Goal: Task Accomplishment & Management: Complete application form

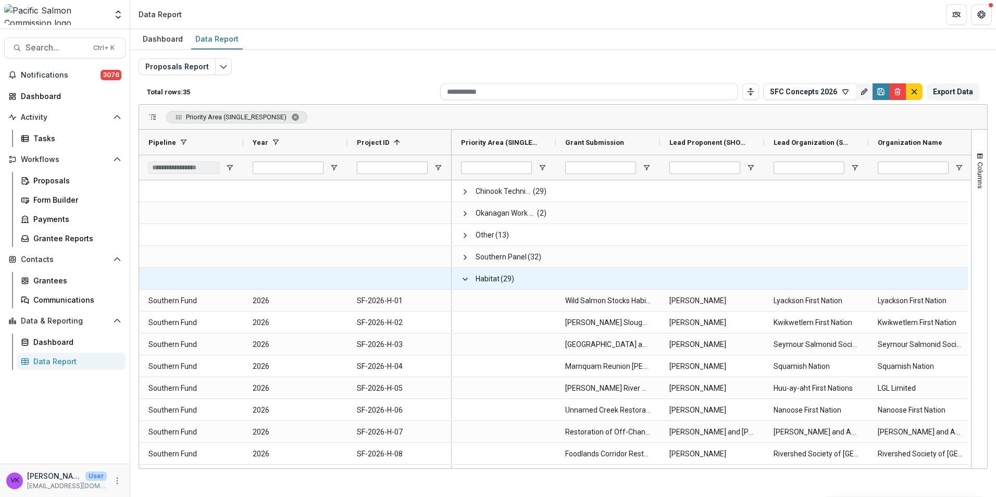
click at [465, 277] on span at bounding box center [465, 279] width 8 height 8
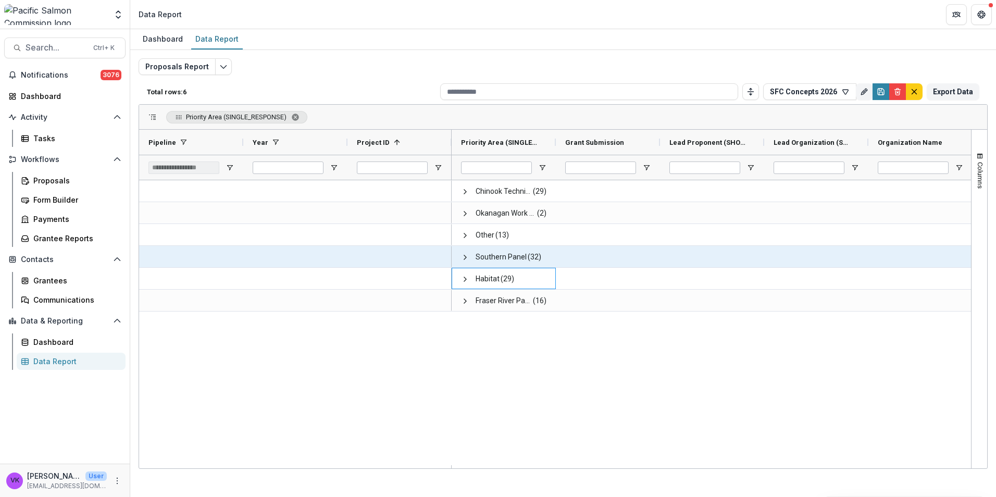
drag, startPoint x: 467, startPoint y: 258, endPoint x: 562, endPoint y: 267, distance: 94.7
click at [467, 257] on span at bounding box center [465, 257] width 8 height 8
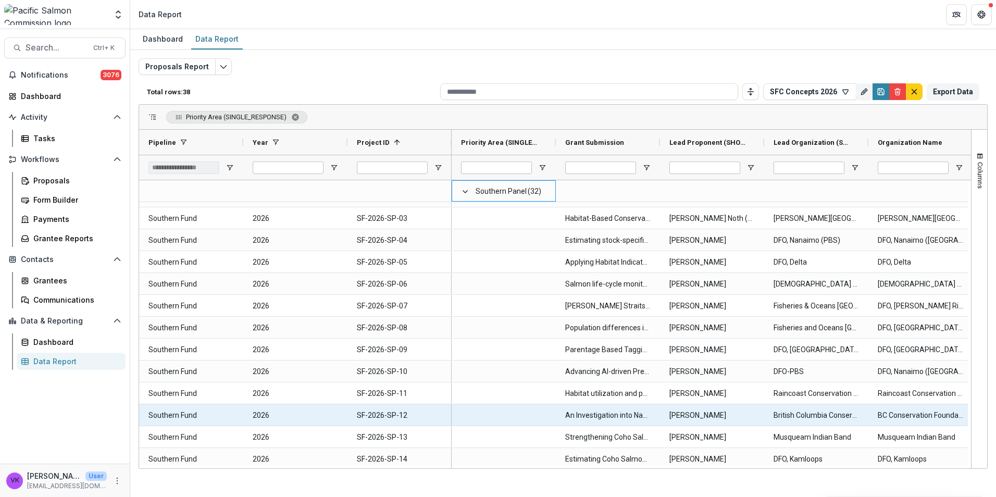
scroll to position [156, 0]
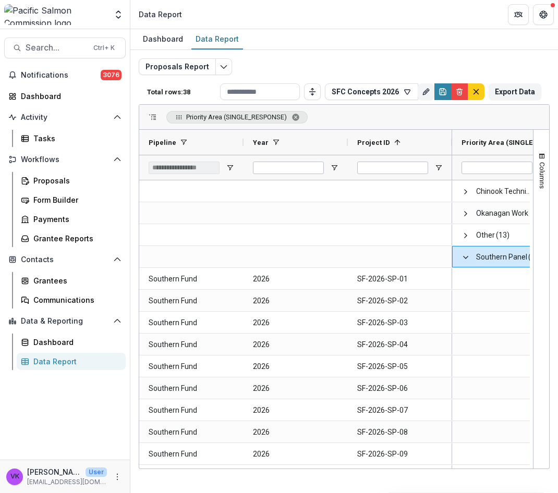
click at [330, 18] on header "Data Report" at bounding box center [343, 14] width 427 height 29
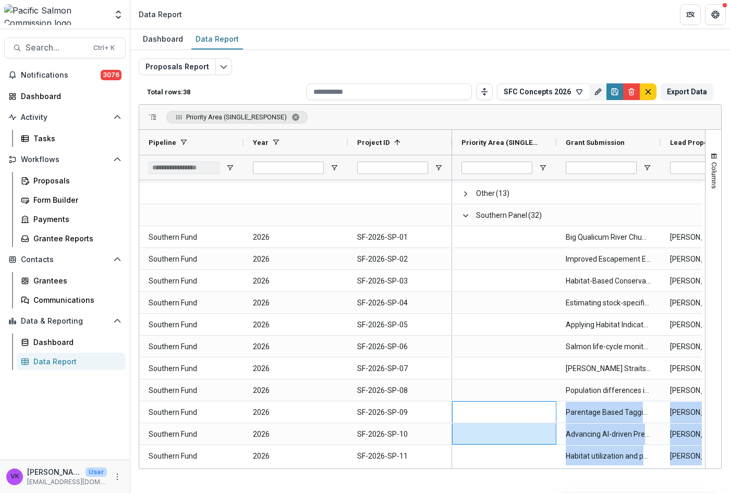
drag, startPoint x: 485, startPoint y: 464, endPoint x: 530, endPoint y: 462, distance: 45.4
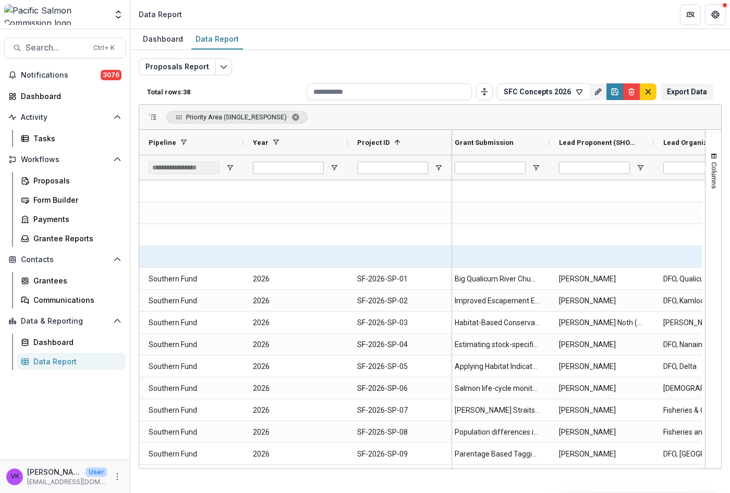
click at [520, 256] on div at bounding box center [497, 256] width 104 height 21
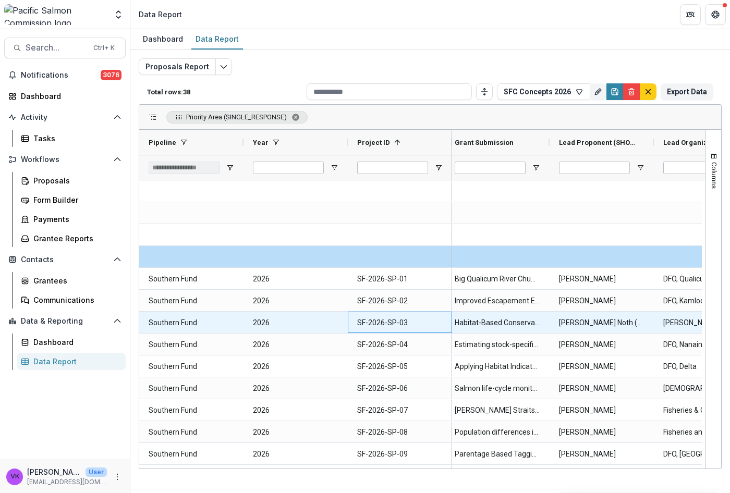
click at [403, 325] on ID-7578 "SF-2026-SP-03" at bounding box center [399, 322] width 85 height 21
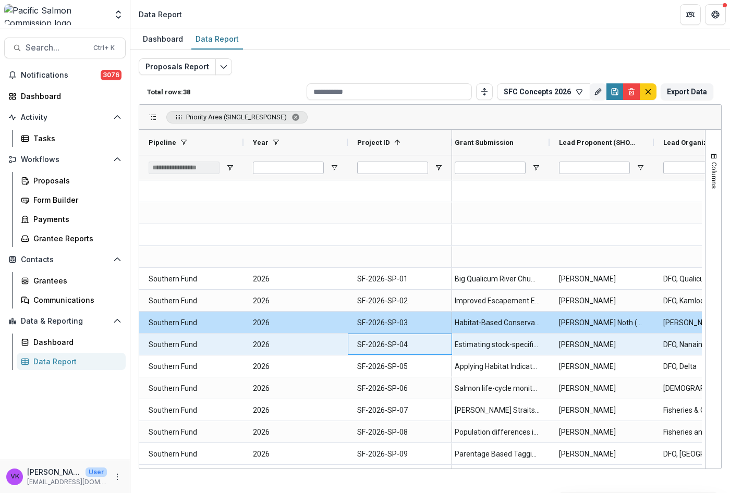
click at [384, 349] on ID-7569 "SF-2026-SP-04" at bounding box center [399, 344] width 85 height 21
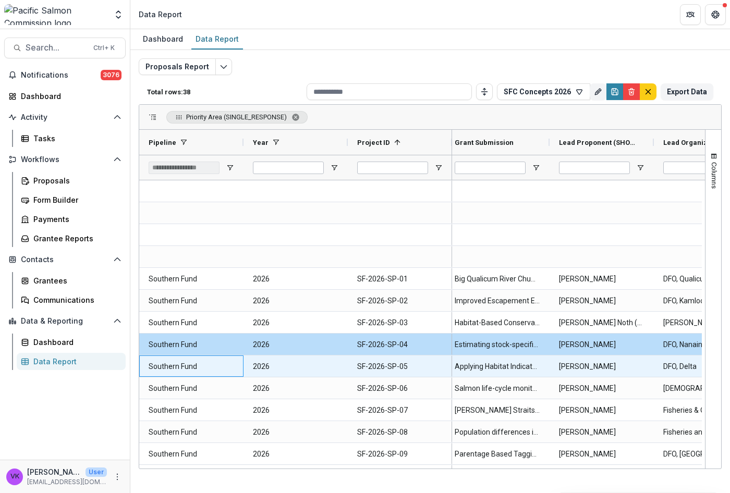
click at [173, 367] on Pipeline-7558 "Southern Fund" at bounding box center [191, 366] width 85 height 21
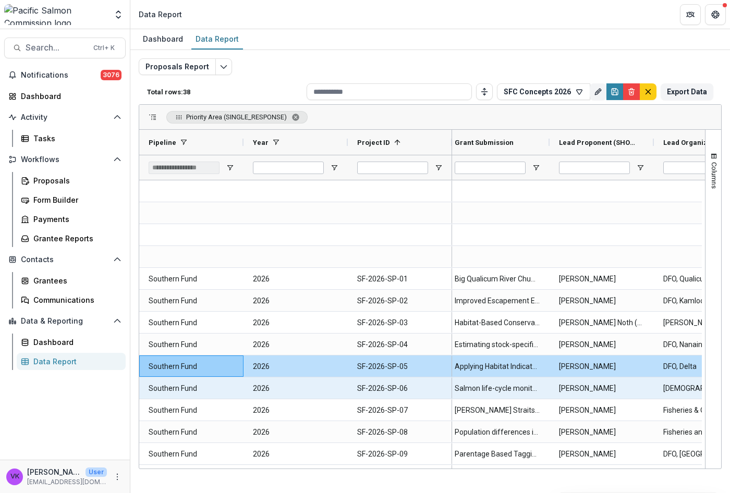
drag, startPoint x: 467, startPoint y: 386, endPoint x: 729, endPoint y: 419, distance: 264.3
click at [467, 386] on Submission-7544 "Salmon life-cycle monitoring to inform management planning and restoration acti…" at bounding box center [496, 388] width 85 height 21
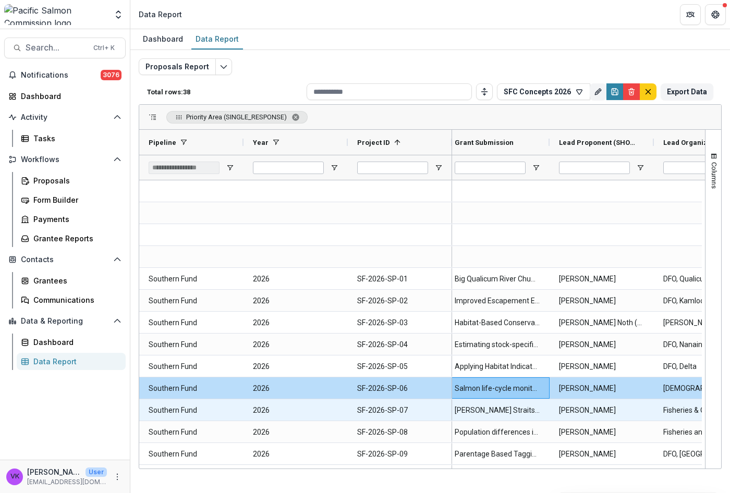
click at [172, 412] on Pipeline-7540 "Southern Fund" at bounding box center [191, 410] width 85 height 21
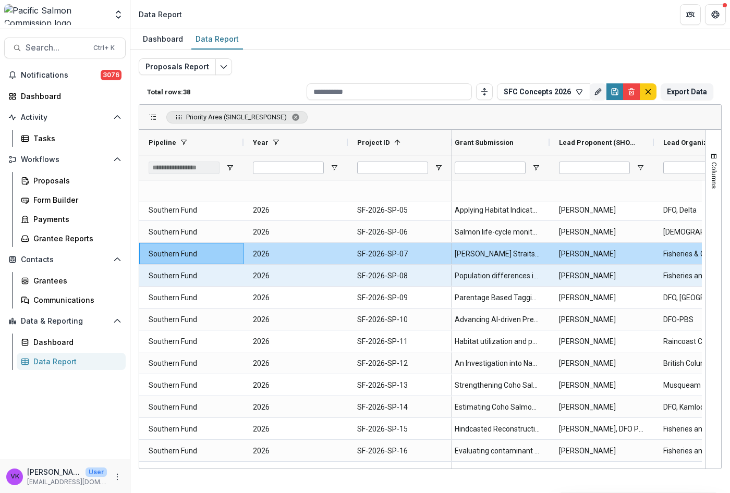
click at [178, 278] on Pipeline-7531 "Southern Fund" at bounding box center [191, 275] width 85 height 21
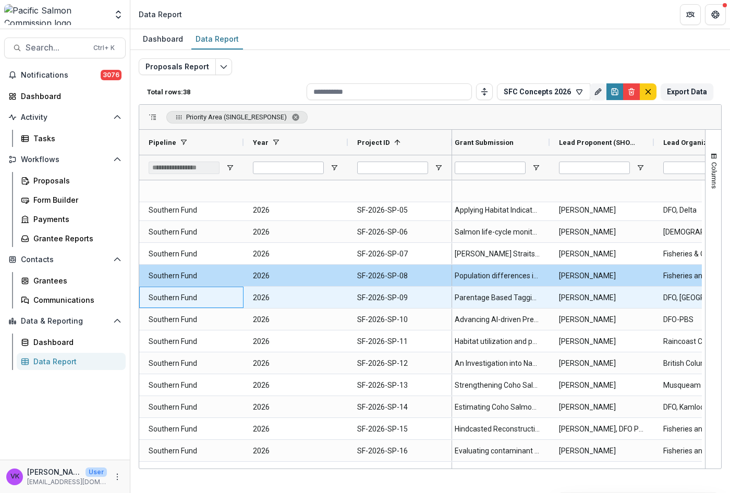
click at [190, 300] on Pipeline-7522 "Southern Fund" at bounding box center [191, 297] width 85 height 21
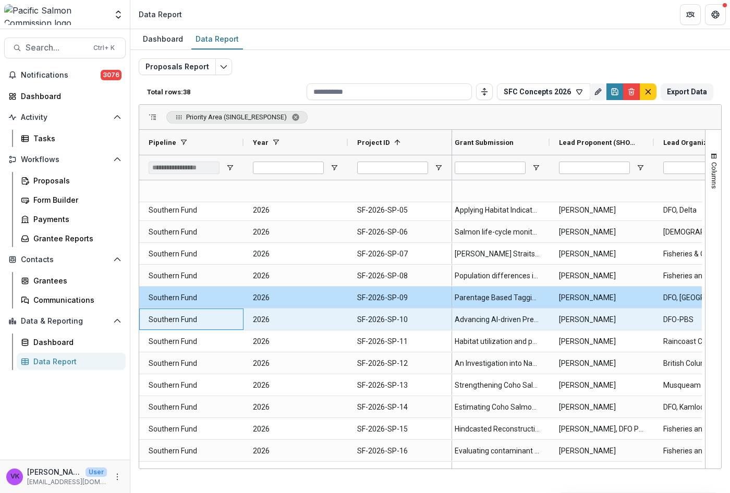
click at [189, 324] on Pipeline-7513 "Southern Fund" at bounding box center [191, 319] width 85 height 21
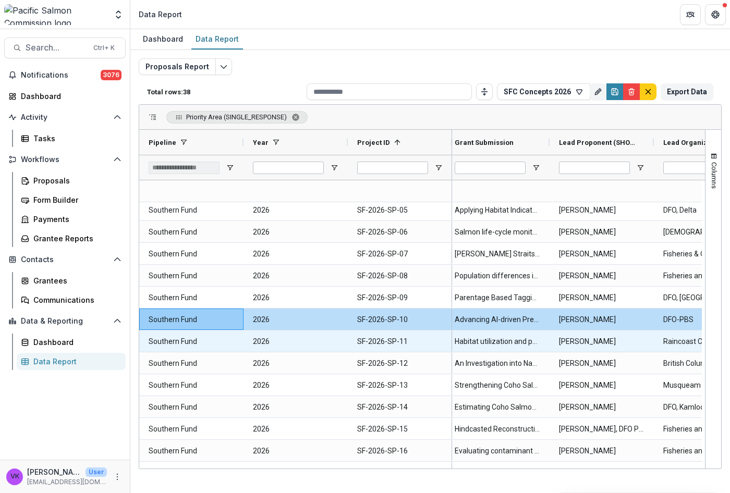
click at [369, 344] on ID-7290 "SF-2026-SP-11" at bounding box center [399, 341] width 85 height 21
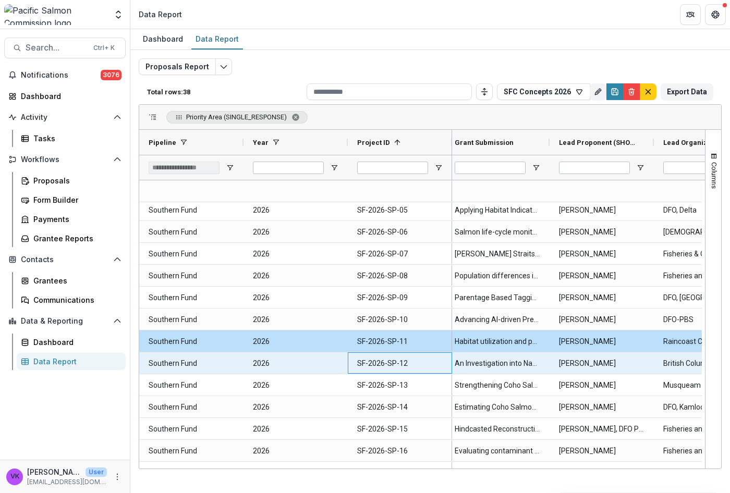
click at [420, 363] on ID-7299 "SF-2026-SP-12" at bounding box center [399, 363] width 85 height 21
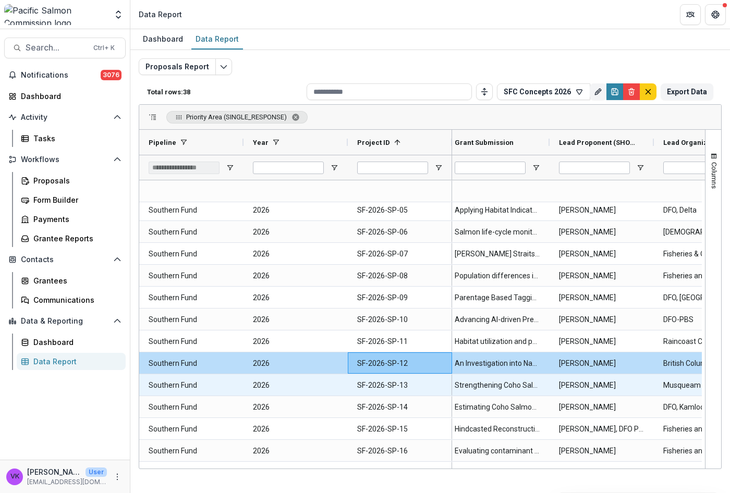
click at [184, 386] on Pipeline-7306 "Southern Fund" at bounding box center [191, 385] width 85 height 21
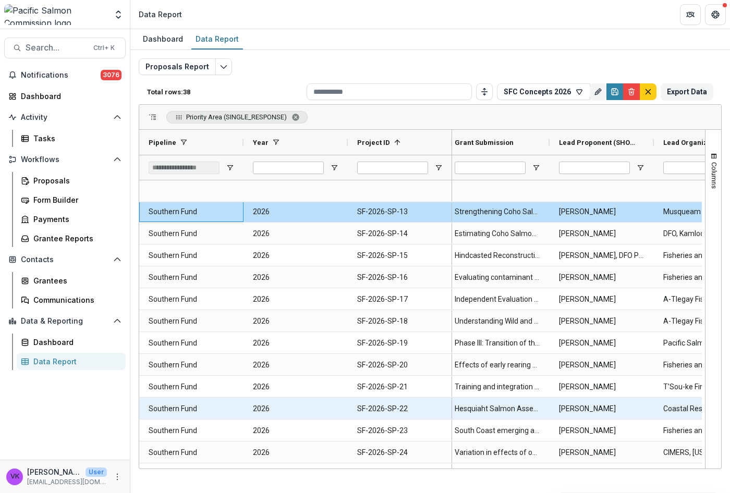
scroll to position [330, 0]
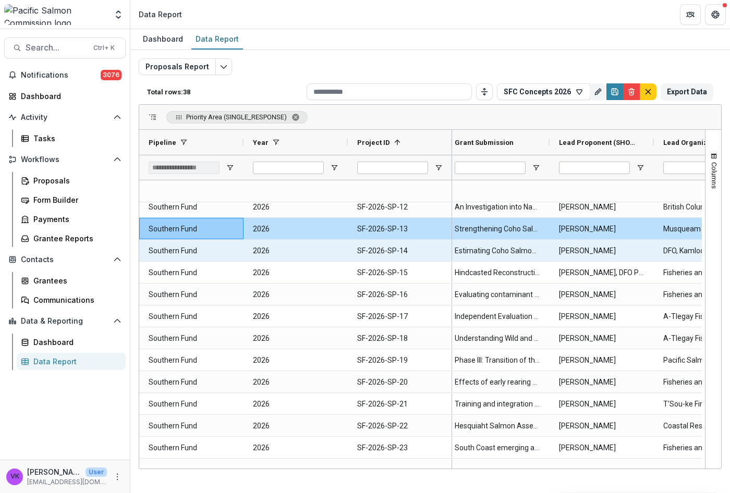
click at [375, 247] on ID-7317 "SF-2026-SP-14" at bounding box center [399, 250] width 85 height 21
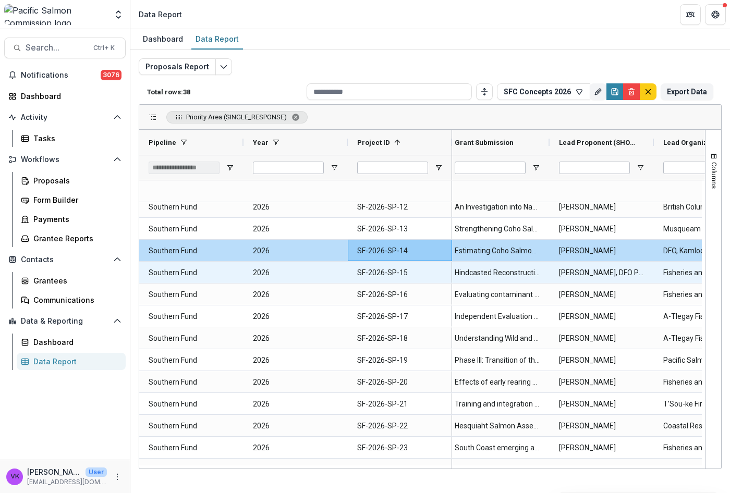
drag, startPoint x: 171, startPoint y: 269, endPoint x: 442, endPoint y: 289, distance: 271.7
click at [171, 270] on Pipeline-7324 "Southern Fund" at bounding box center [191, 272] width 85 height 21
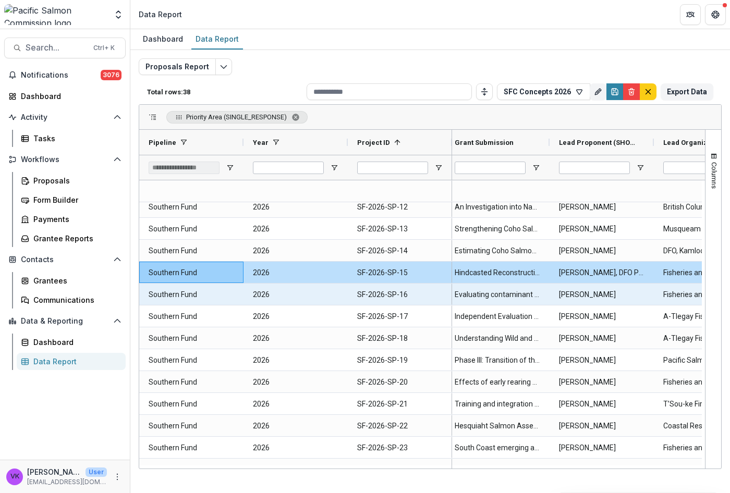
click at [186, 299] on Pipeline-7333 "Southern Fund" at bounding box center [191, 294] width 85 height 21
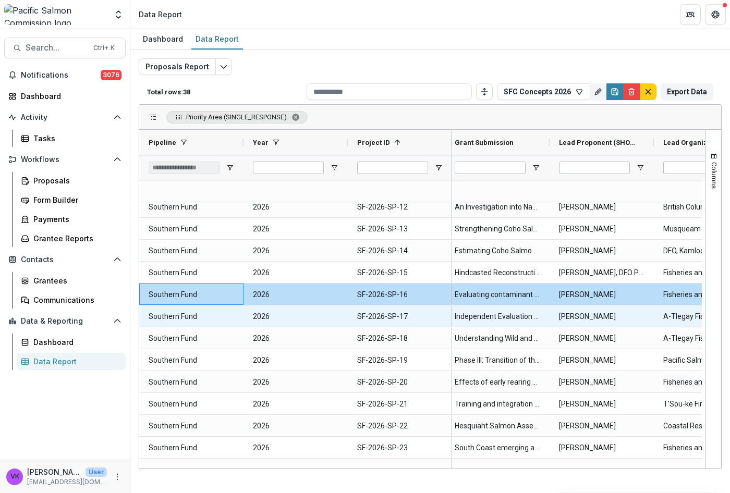
click at [202, 318] on Pipeline-7342 "Southern Fund" at bounding box center [191, 316] width 85 height 21
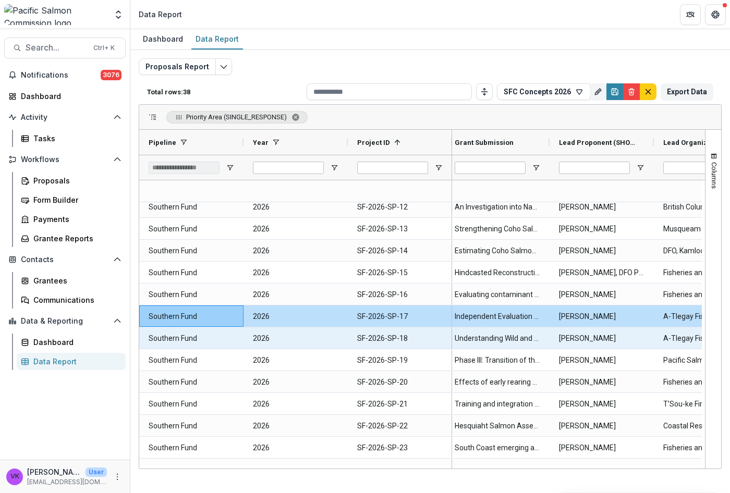
drag, startPoint x: 581, startPoint y: 342, endPoint x: 587, endPoint y: 342, distance: 5.7
click at [581, 342] on \(SHORT_TEXT\)-7635 "[PERSON_NAME]" at bounding box center [601, 338] width 85 height 21
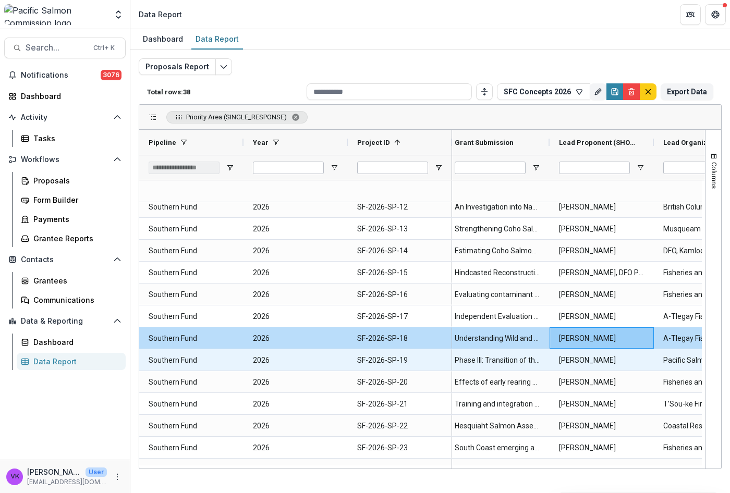
drag, startPoint x: 170, startPoint y: 360, endPoint x: 713, endPoint y: 464, distance: 553.0
click at [171, 360] on Pipeline-7360 "Southern Fund" at bounding box center [191, 360] width 85 height 21
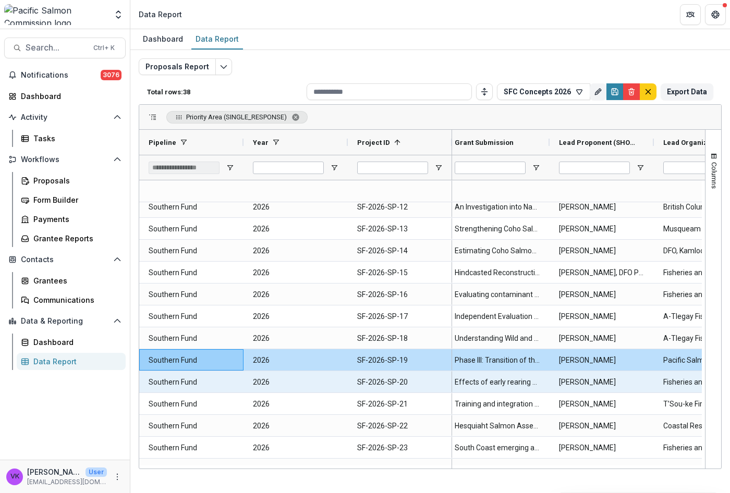
click at [167, 383] on Pipeline-7369 "Southern Fund" at bounding box center [191, 382] width 85 height 21
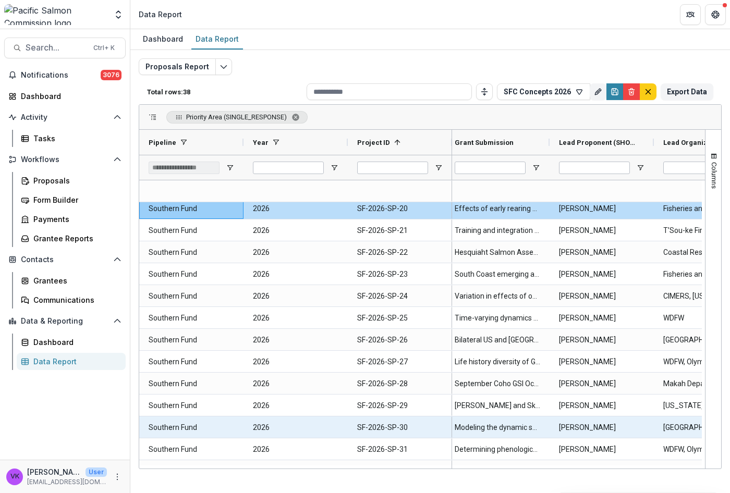
scroll to position [469, 0]
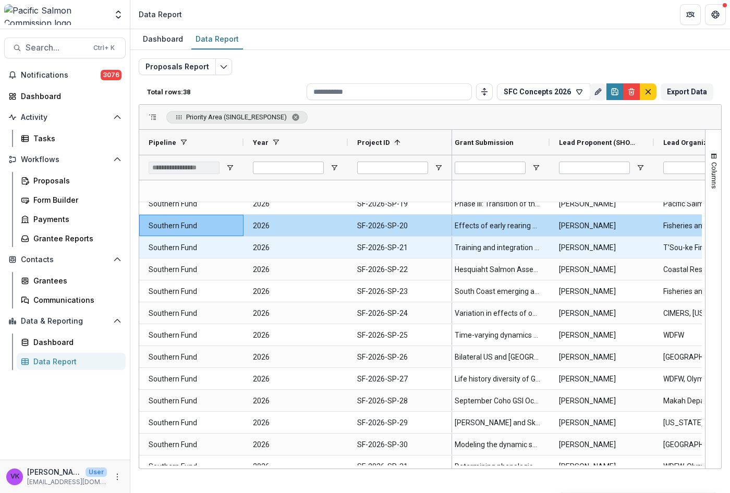
click at [407, 255] on ID-7991 "SF-2026-SP-21" at bounding box center [399, 247] width 85 height 21
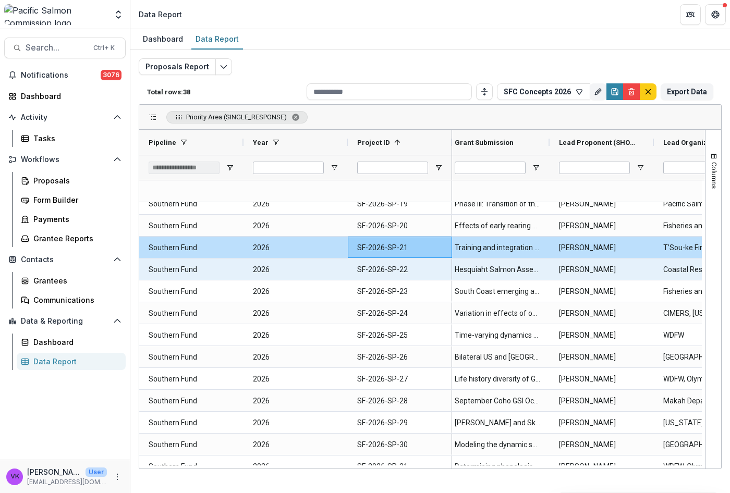
click at [189, 270] on Pipeline-7997 "Southern Fund" at bounding box center [191, 269] width 85 height 21
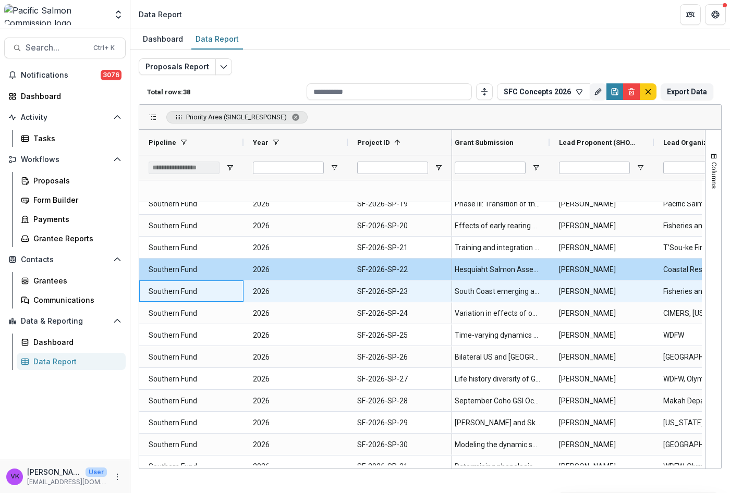
click at [186, 294] on Pipeline-8013 "Southern Fund" at bounding box center [191, 291] width 85 height 21
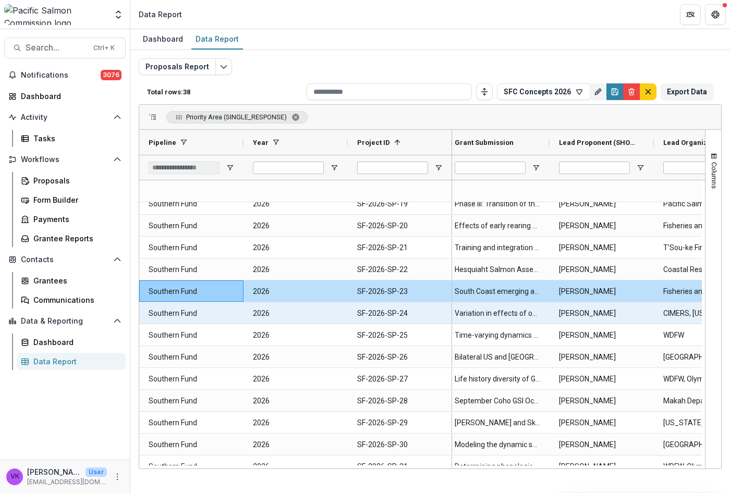
click at [168, 314] on Pipeline-8021 "Southern Fund" at bounding box center [191, 313] width 85 height 21
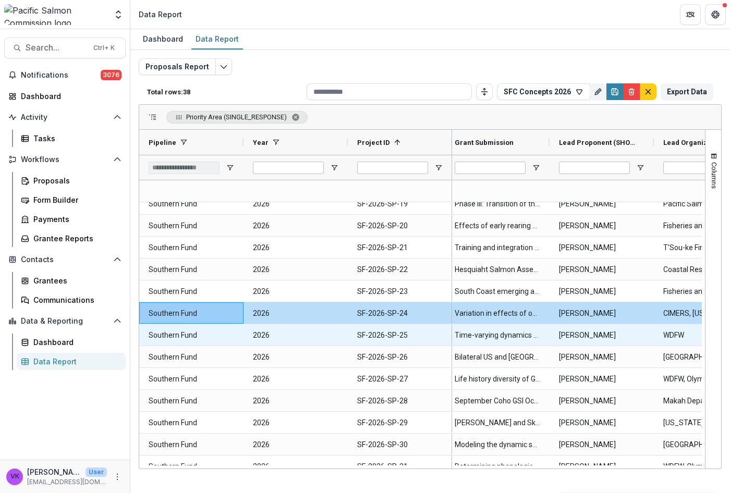
click at [181, 337] on Pipeline-8029 "Southern Fund" at bounding box center [191, 335] width 85 height 21
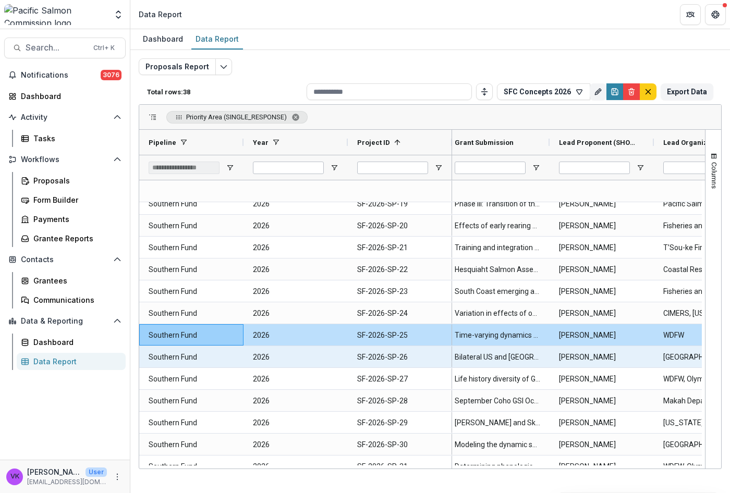
click at [184, 360] on Pipeline-8037 "Southern Fund" at bounding box center [191, 357] width 85 height 21
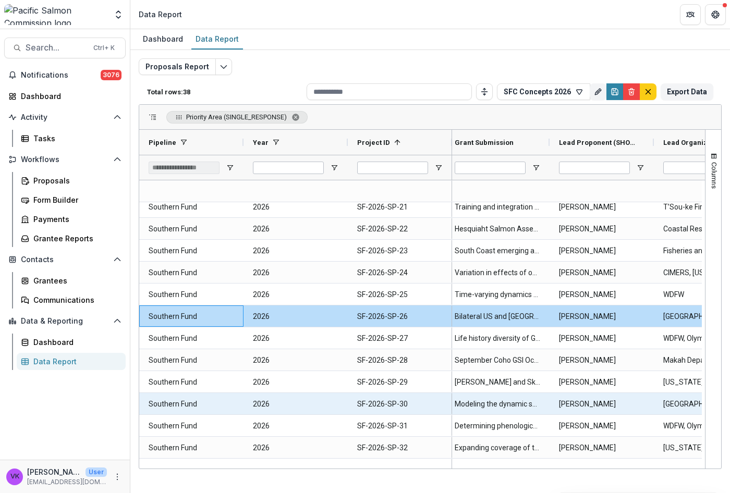
scroll to position [547, 0]
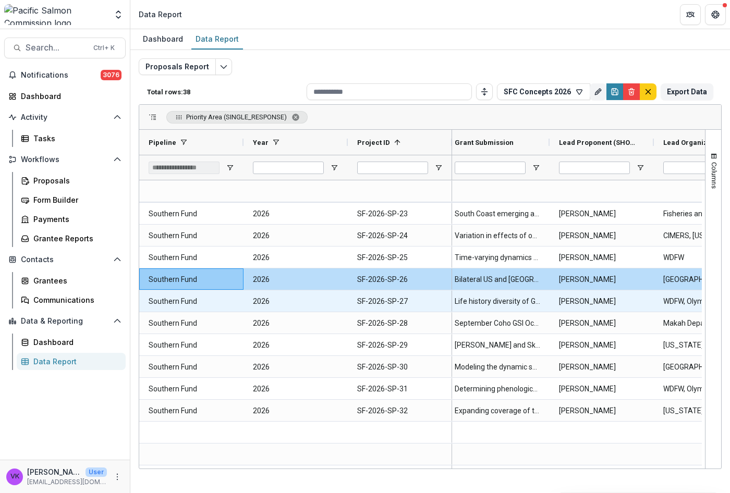
click at [182, 304] on Pipeline-8045 "Southern Fund" at bounding box center [191, 301] width 85 height 21
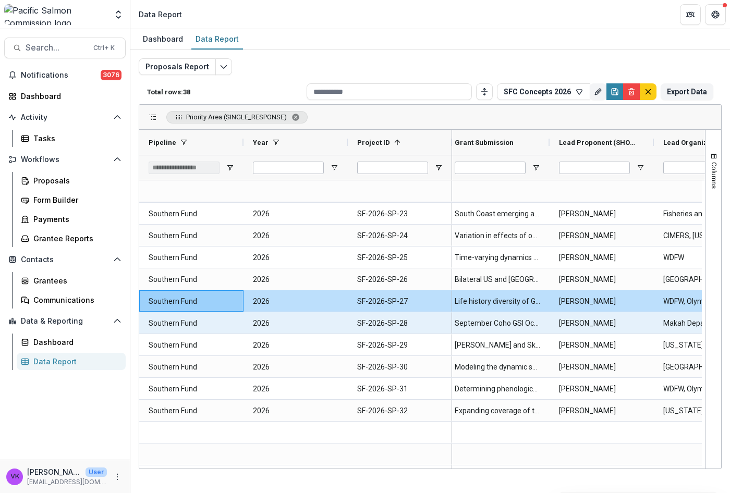
click at [161, 323] on Pipeline-8069 "Southern Fund" at bounding box center [191, 323] width 85 height 21
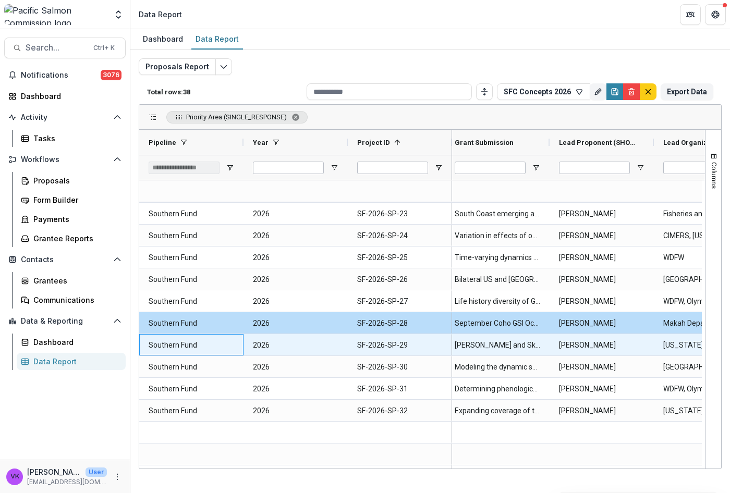
click at [161, 348] on Pipeline-8077 "Southern Fund" at bounding box center [191, 345] width 85 height 21
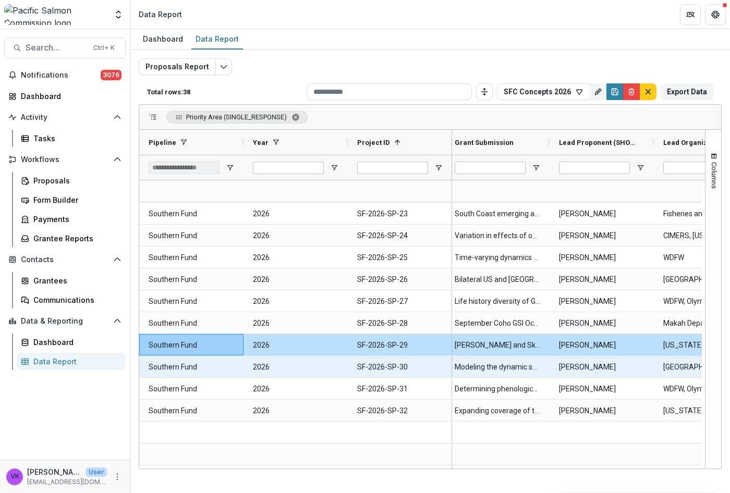
click at [171, 363] on Pipeline-8085 "Southern Fund" at bounding box center [191, 366] width 85 height 21
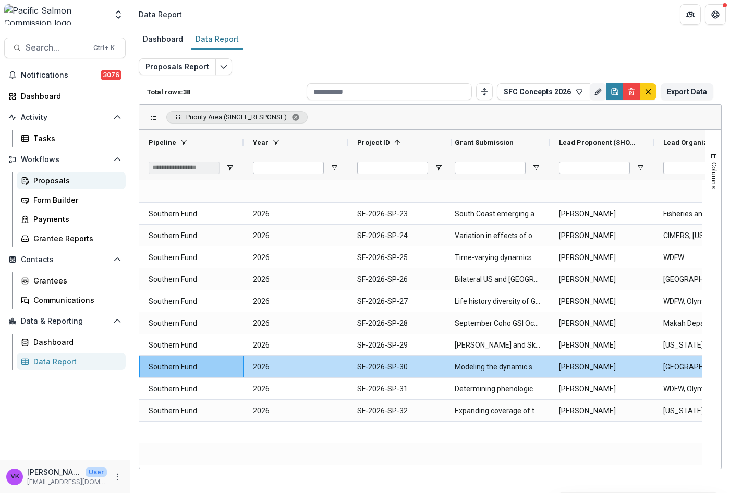
click at [50, 178] on div "Proposals" at bounding box center [75, 180] width 84 height 11
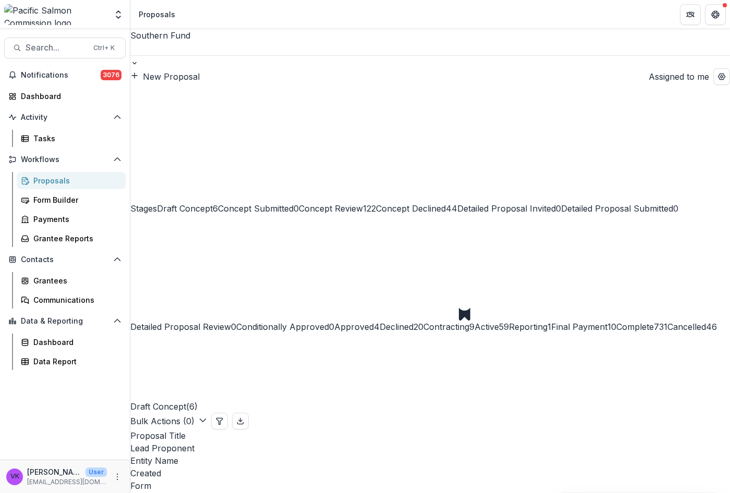
click at [363, 203] on span "Concept Review" at bounding box center [331, 208] width 64 height 10
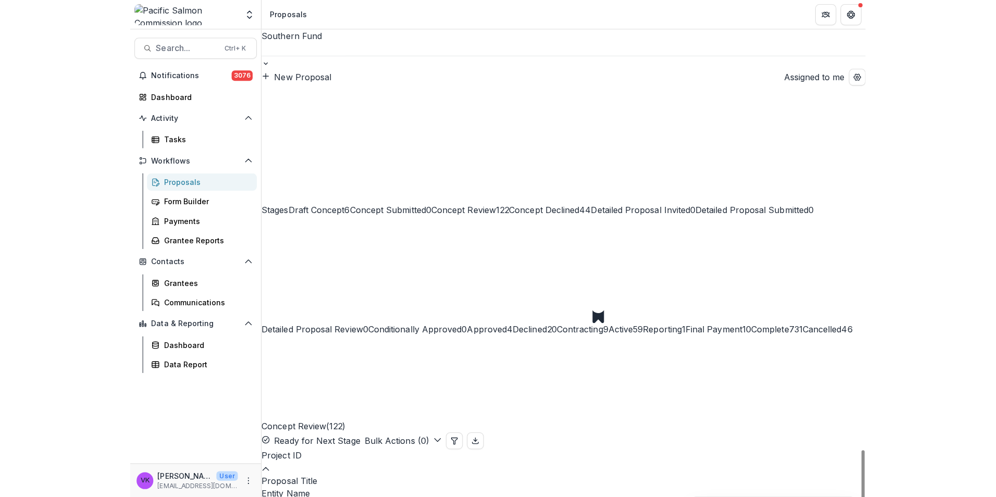
scroll to position [2570, 0]
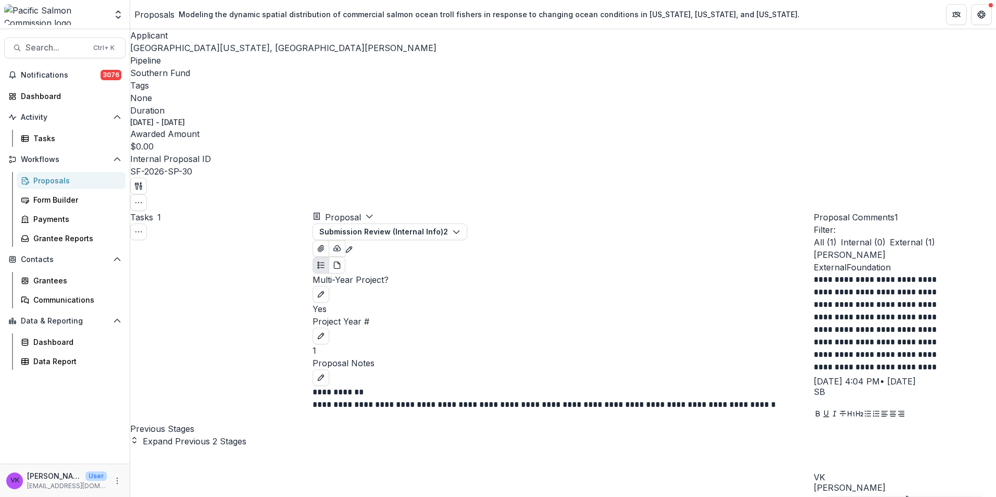
scroll to position [156, 0]
click at [467, 224] on button "Submission Review (Internal Info) 2" at bounding box center [390, 232] width 155 height 17
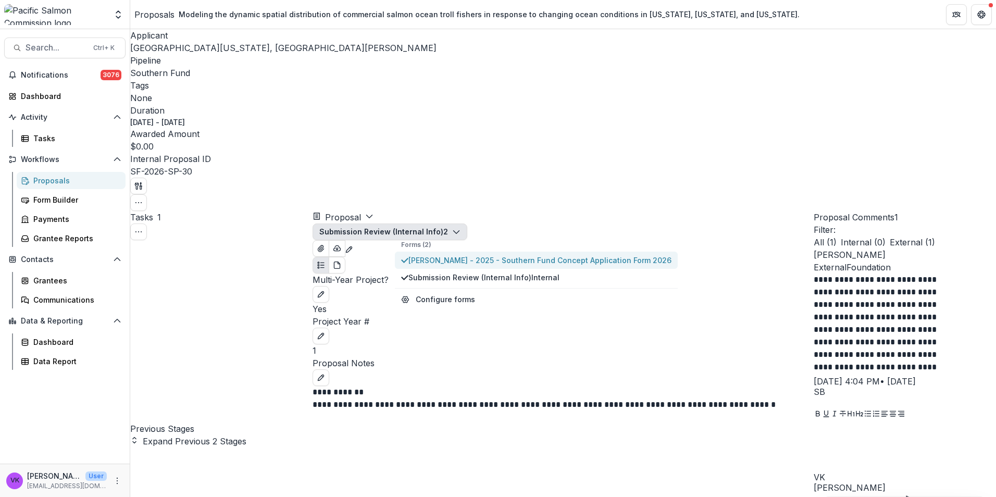
click at [503, 255] on span "[PERSON_NAME] - 2025 - Southern Fund Concept Application Form 2026" at bounding box center [540, 260] width 263 height 11
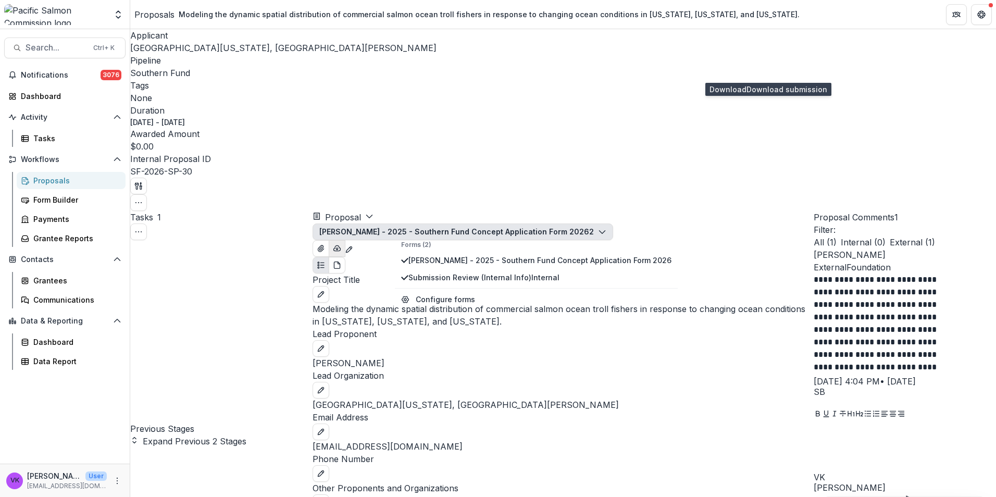
click at [341, 244] on icon "button" at bounding box center [337, 248] width 8 height 8
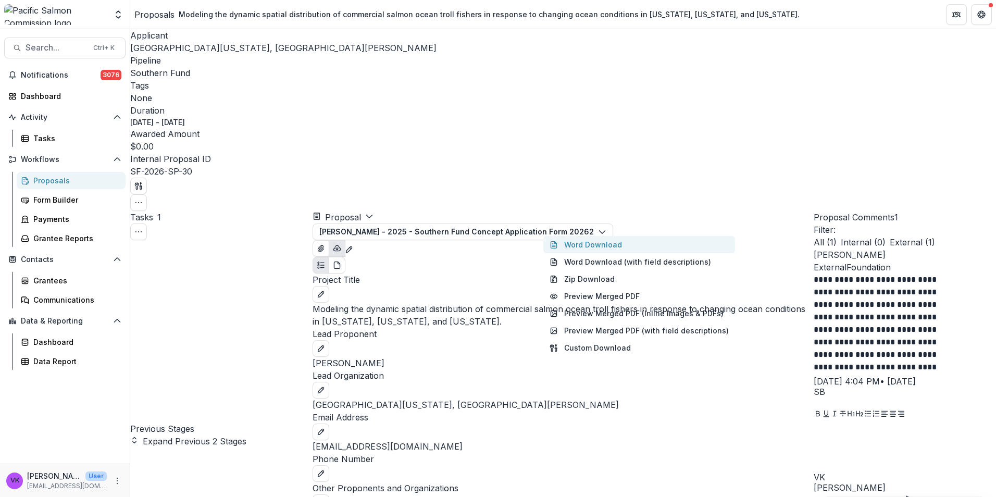
click at [592, 236] on button "Word Download" at bounding box center [640, 244] width 192 height 17
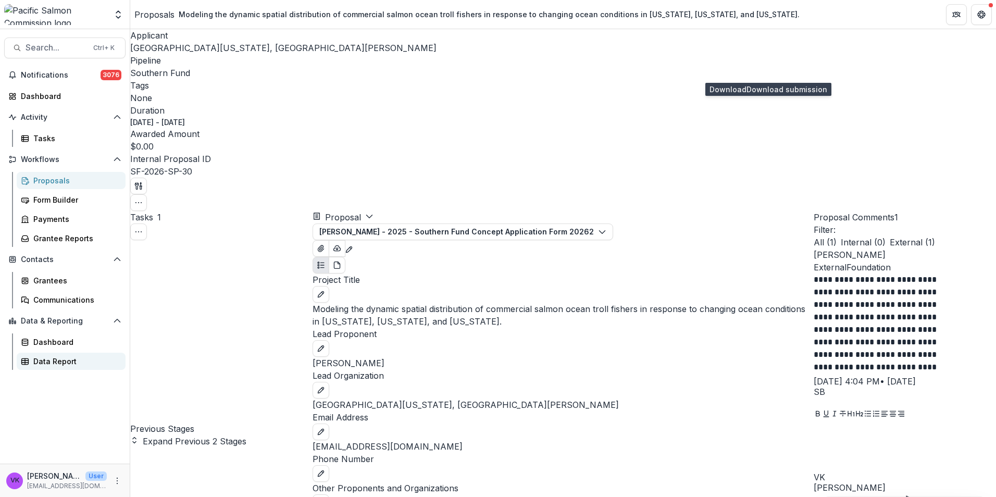
click at [60, 365] on div "Data Report" at bounding box center [75, 361] width 84 height 11
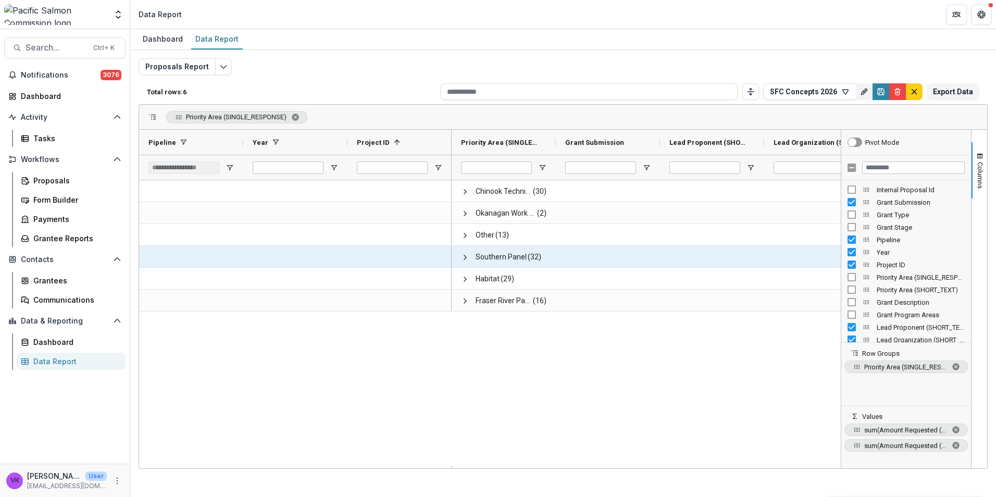
click at [466, 256] on span at bounding box center [465, 257] width 8 height 8
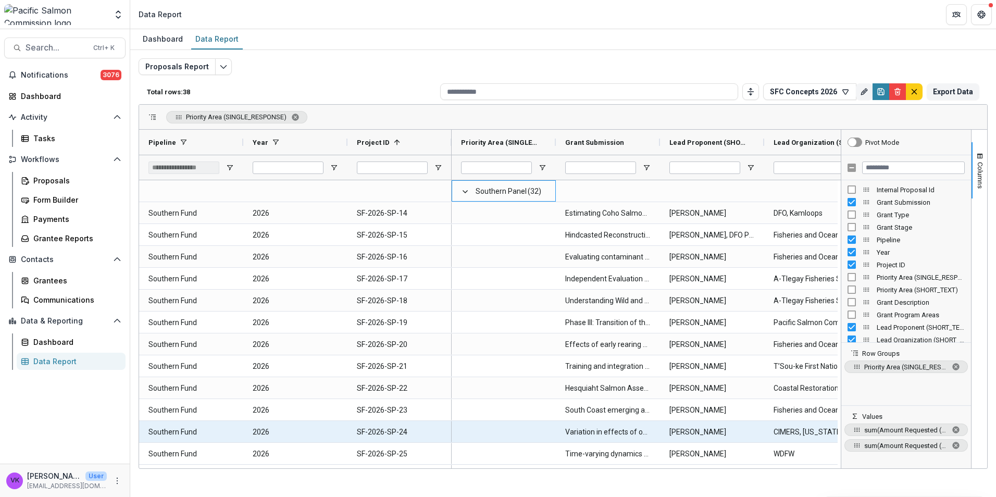
scroll to position [417, 0]
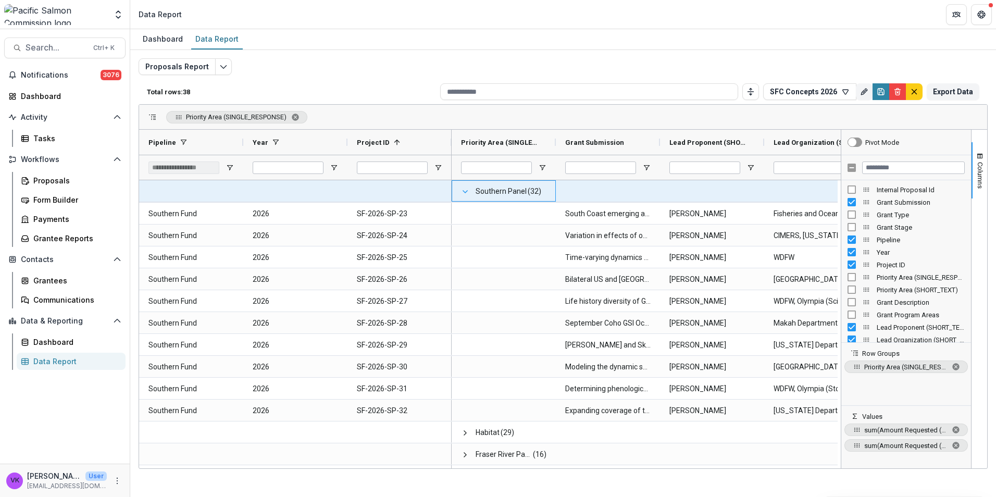
click at [465, 194] on span at bounding box center [465, 192] width 8 height 8
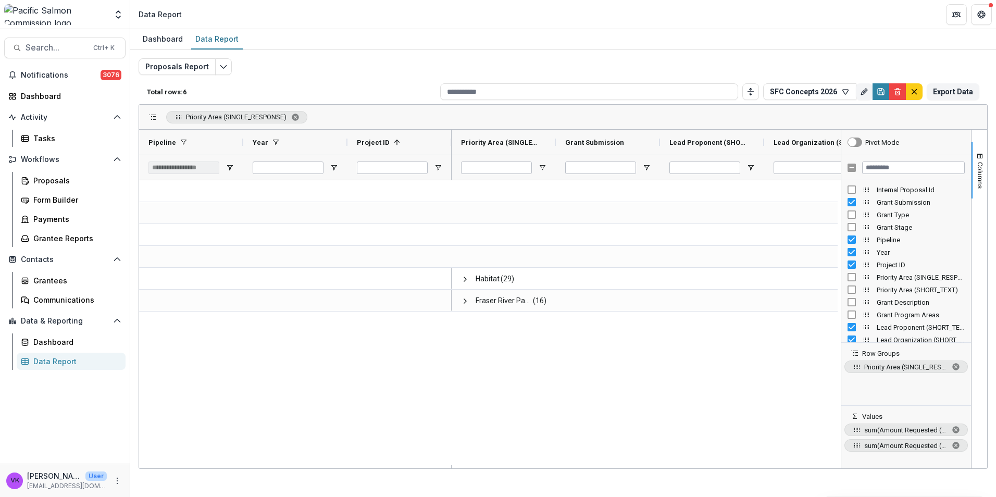
scroll to position [0, 0]
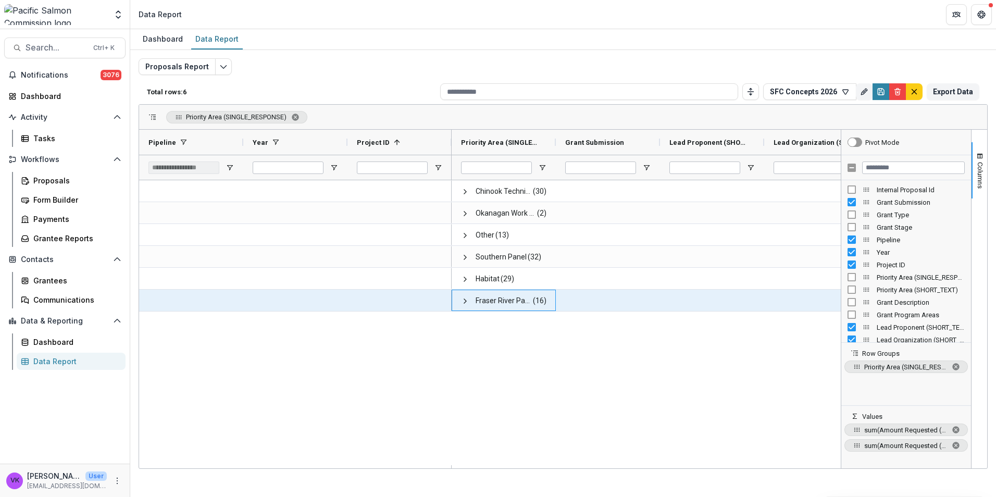
click at [465, 299] on span at bounding box center [465, 301] width 8 height 8
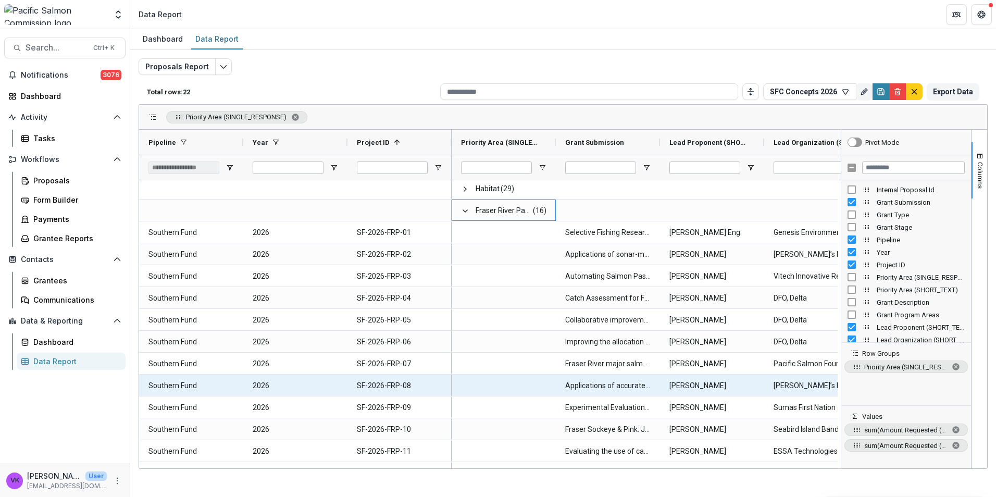
scroll to position [52, 0]
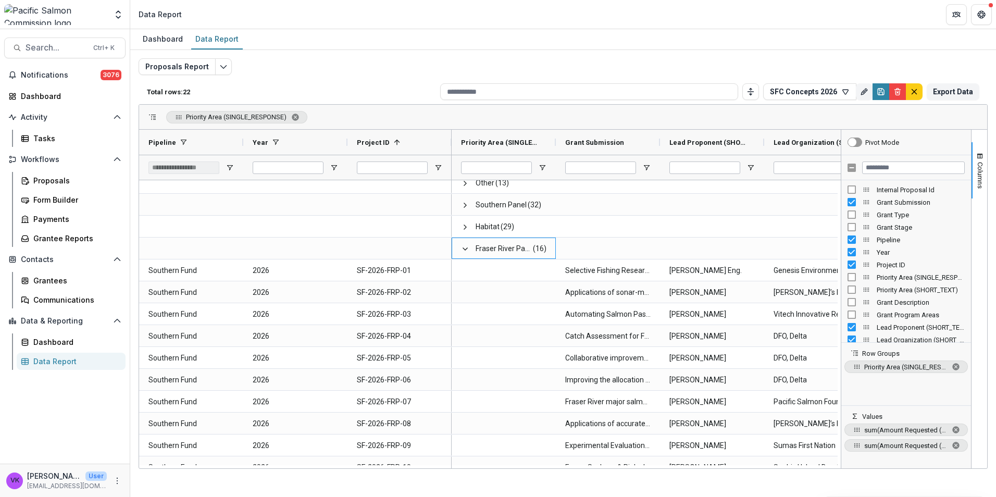
click at [678, 475] on div "Dashboard Data Report Proposals Report Total rows: 22 SFC Concepts 2026 Persona…" at bounding box center [563, 263] width 866 height 468
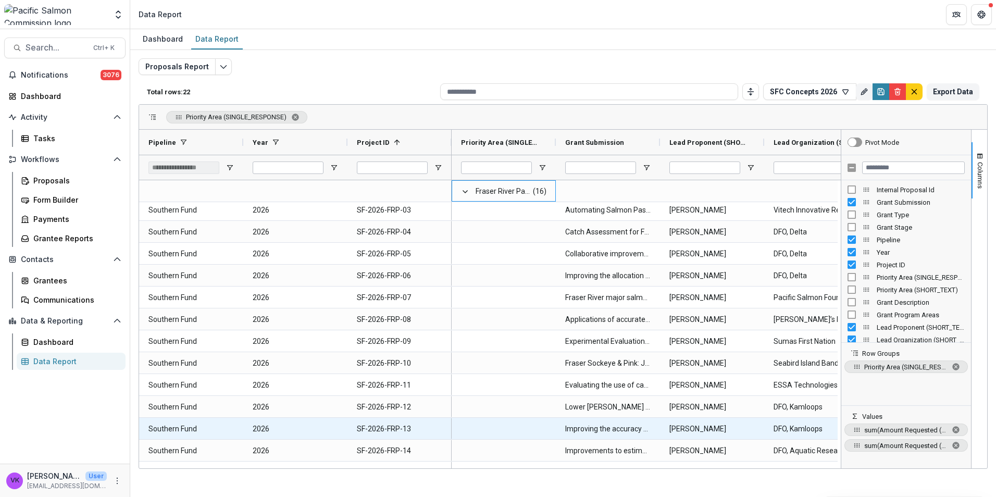
scroll to position [196, 0]
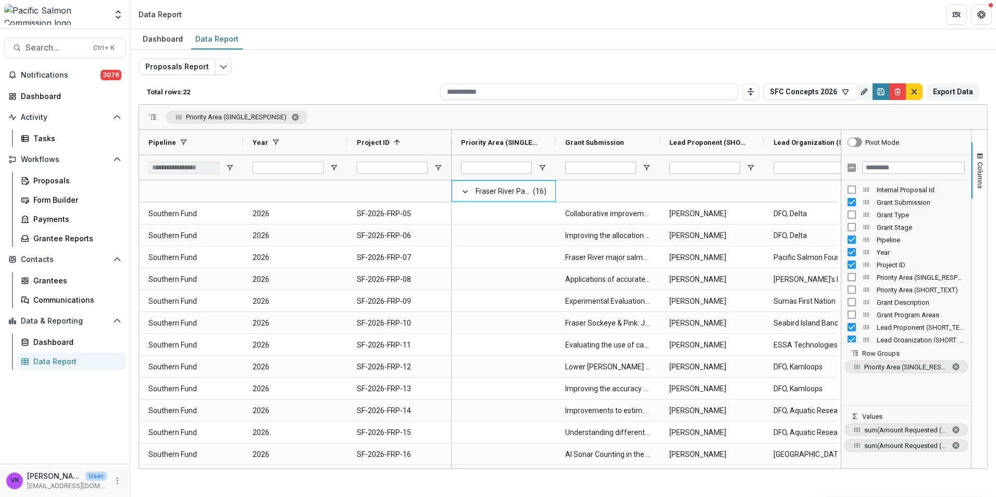
click at [527, 489] on div "Dashboard Data Report Proposals Report Total rows: 22 SFC Concepts 2026 Persona…" at bounding box center [563, 263] width 866 height 468
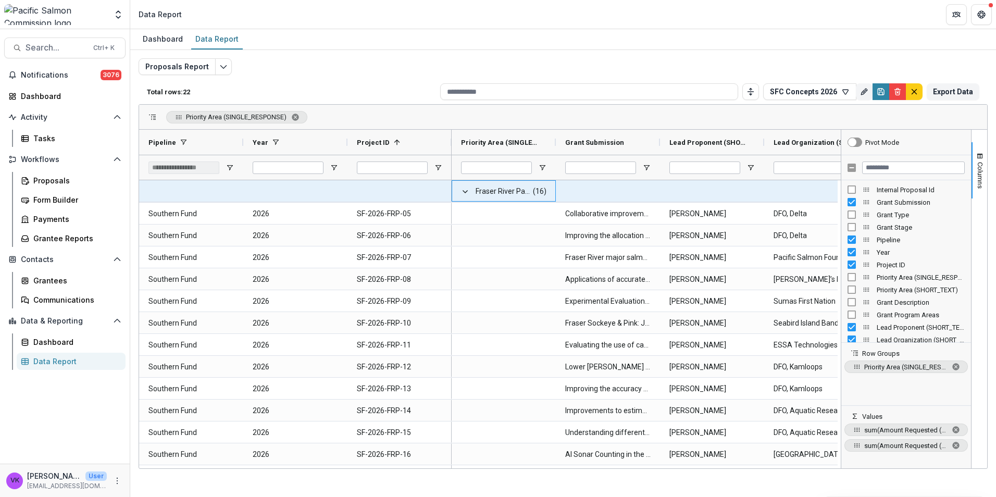
drag, startPoint x: 466, startPoint y: 193, endPoint x: 499, endPoint y: 196, distance: 33.0
click at [466, 192] on span at bounding box center [465, 192] width 8 height 8
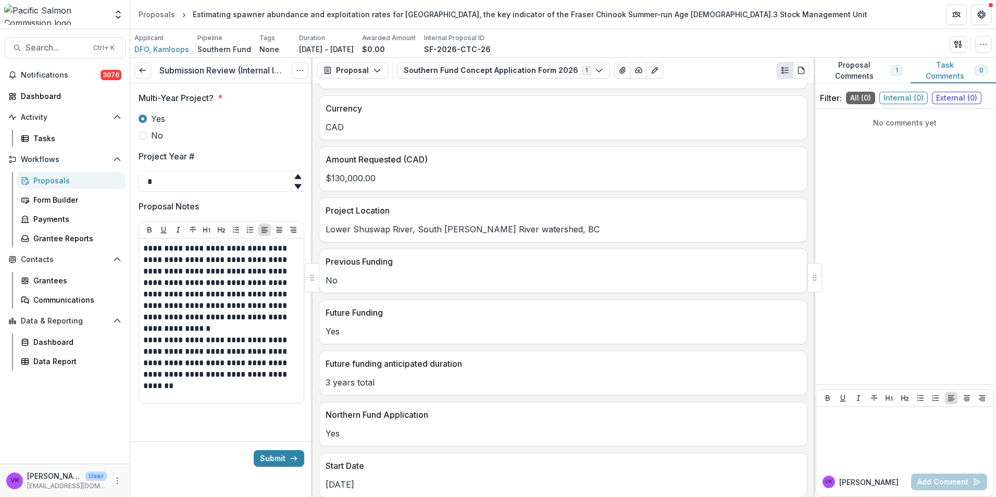
scroll to position [313, 0]
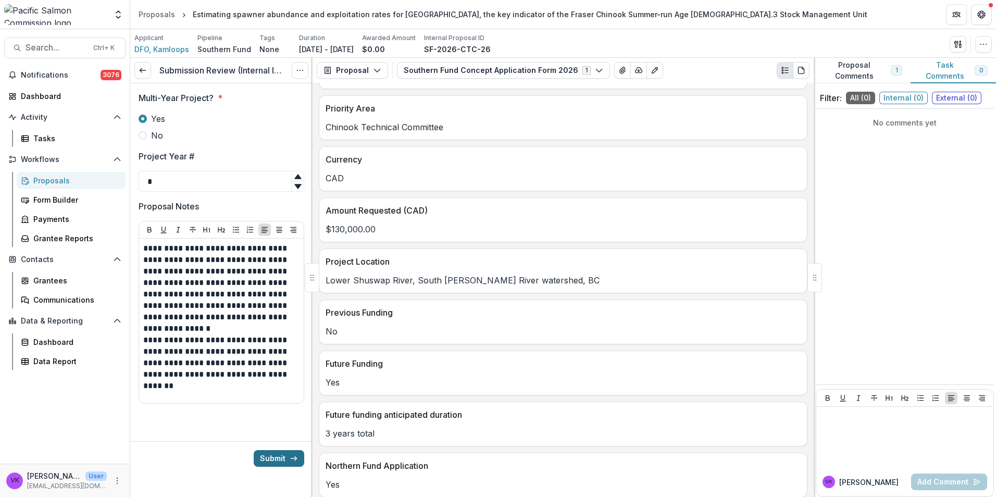
click at [281, 453] on button "Submit" at bounding box center [279, 458] width 51 height 17
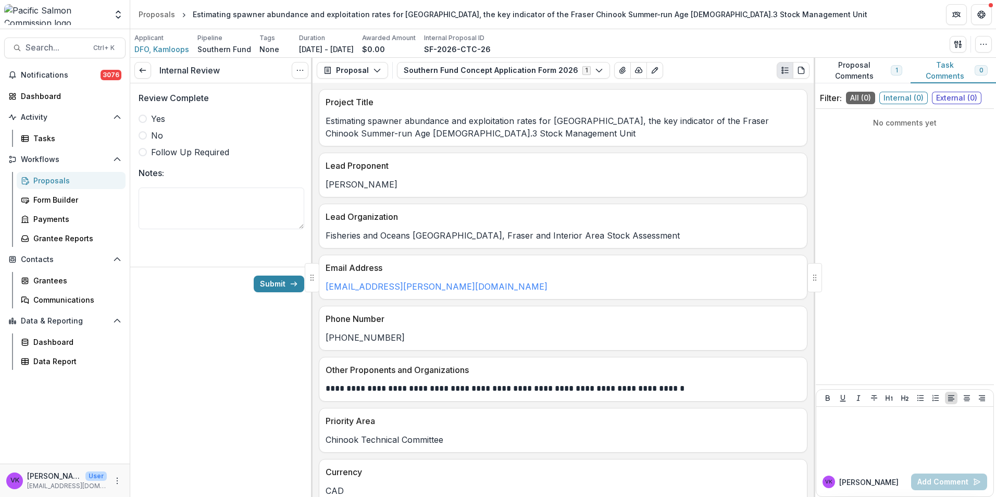
scroll to position [156, 0]
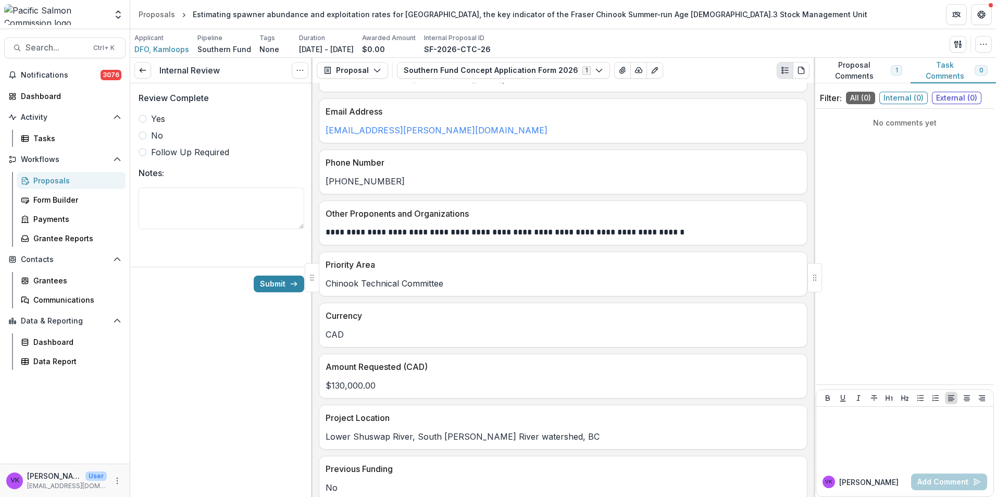
click at [142, 120] on span at bounding box center [143, 119] width 8 height 8
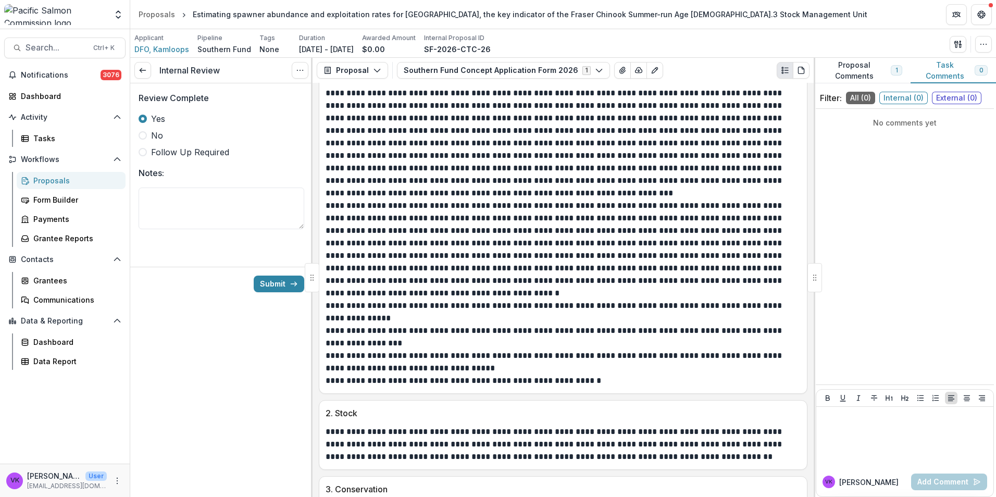
scroll to position [938, 0]
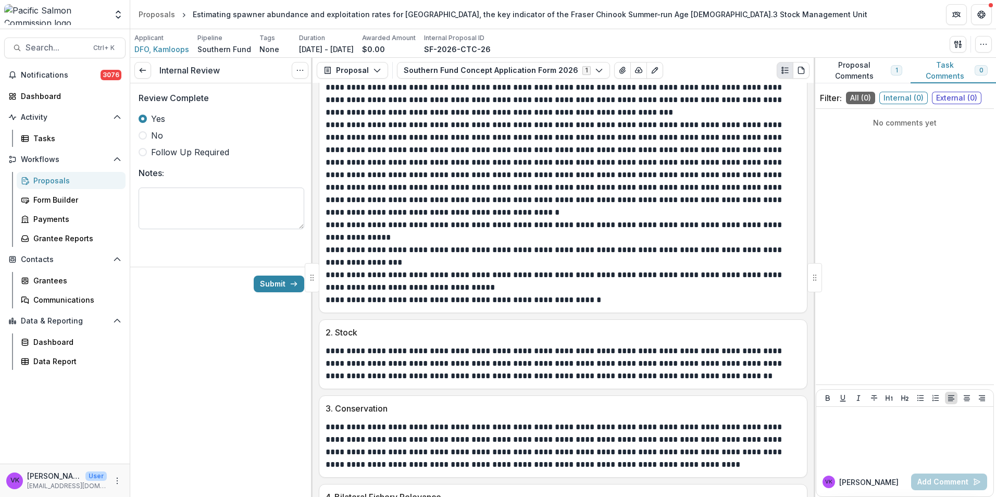
click at [241, 211] on textarea "Notes:" at bounding box center [222, 209] width 166 height 42
type textarea "**********"
click at [274, 280] on button "Submit" at bounding box center [279, 284] width 51 height 17
